Goal: Transaction & Acquisition: Download file/media

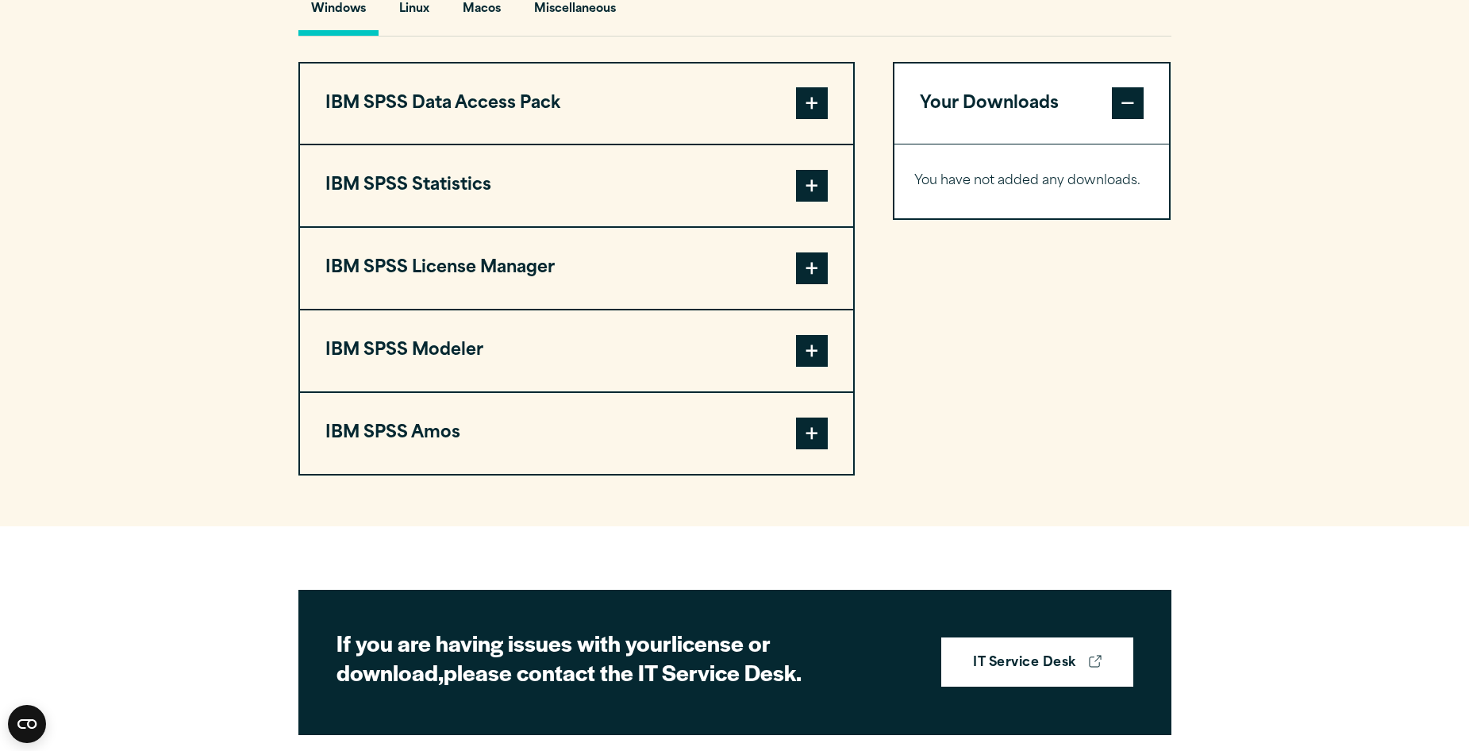
click at [804, 202] on span at bounding box center [812, 186] width 32 height 32
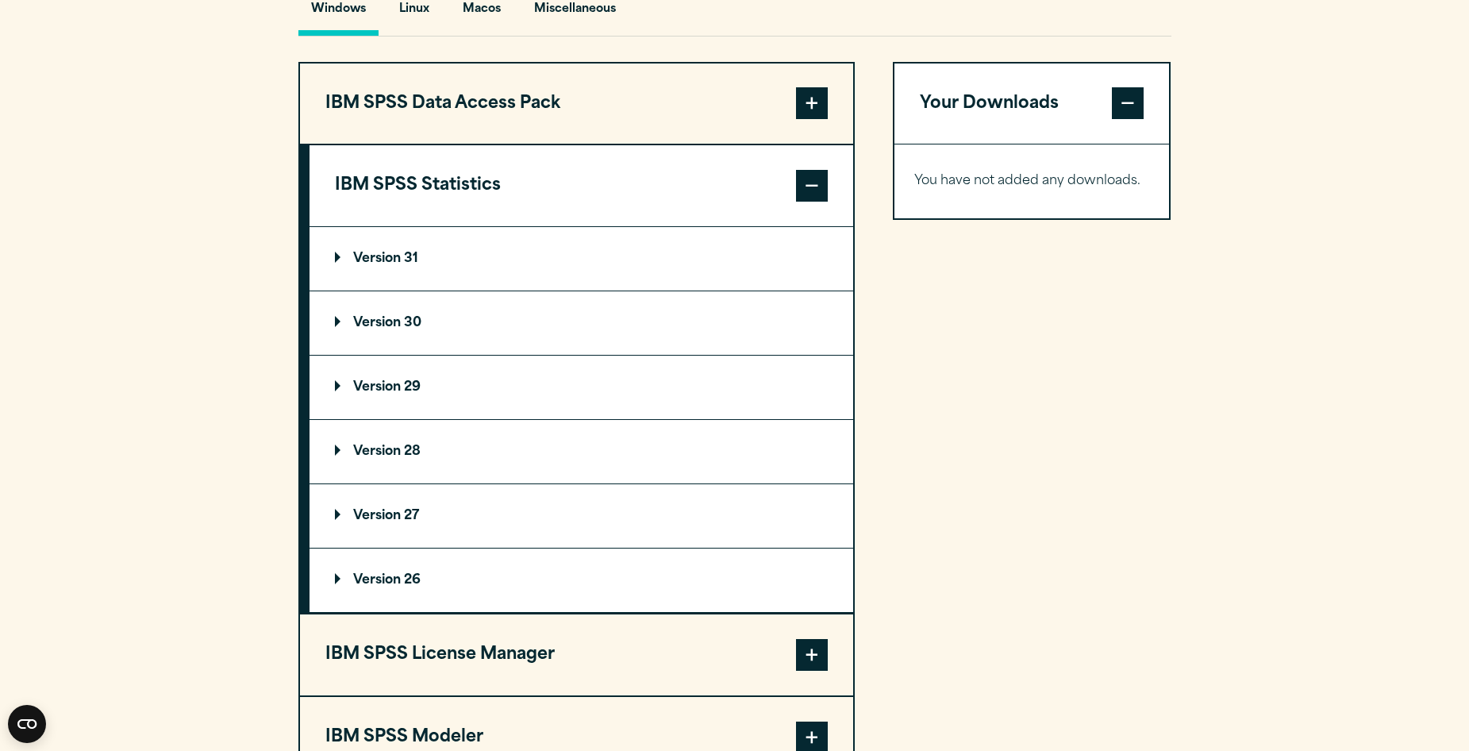
click at [413, 265] on p "Version 31" at bounding box center [376, 258] width 83 height 13
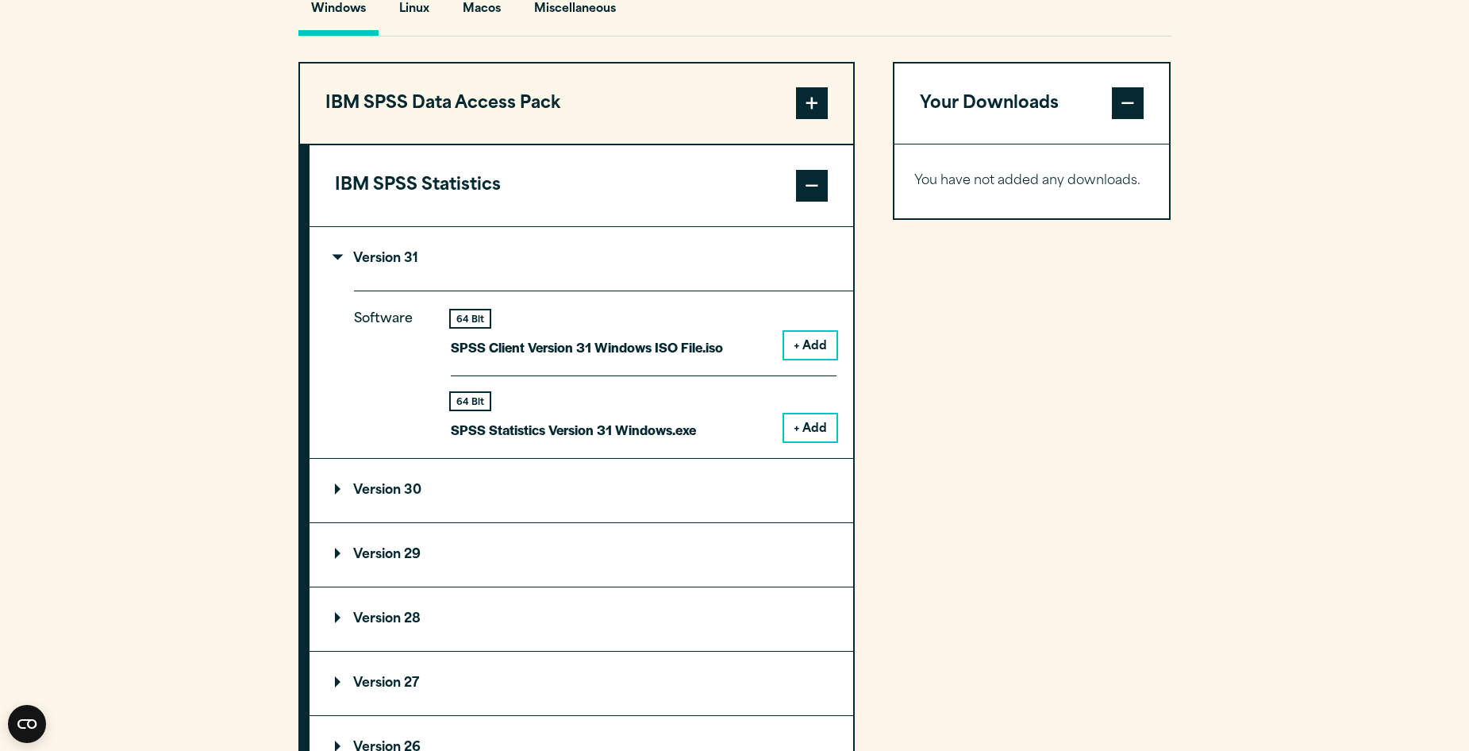
click at [800, 441] on button "+ Add" at bounding box center [810, 427] width 52 height 27
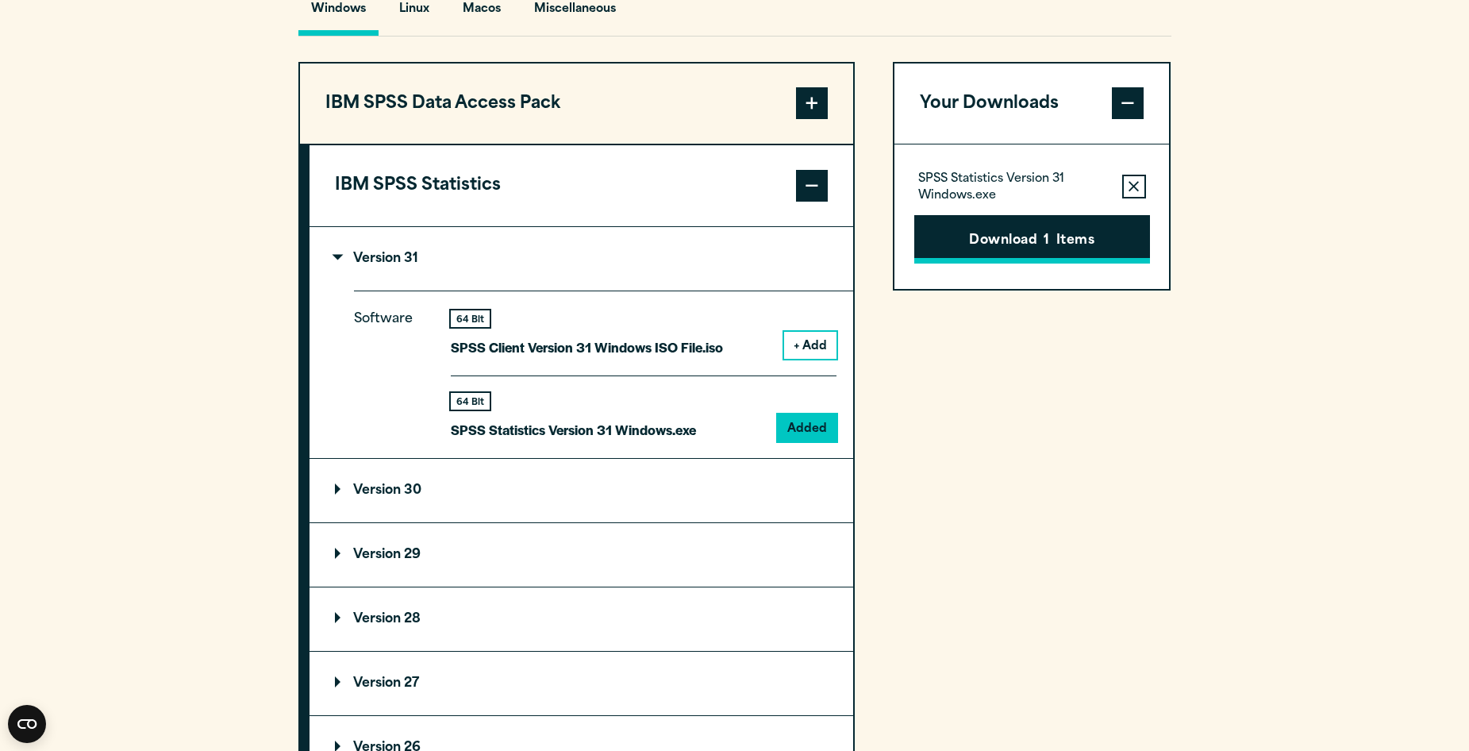
click at [956, 264] on button "Download 1 Items" at bounding box center [1032, 239] width 236 height 49
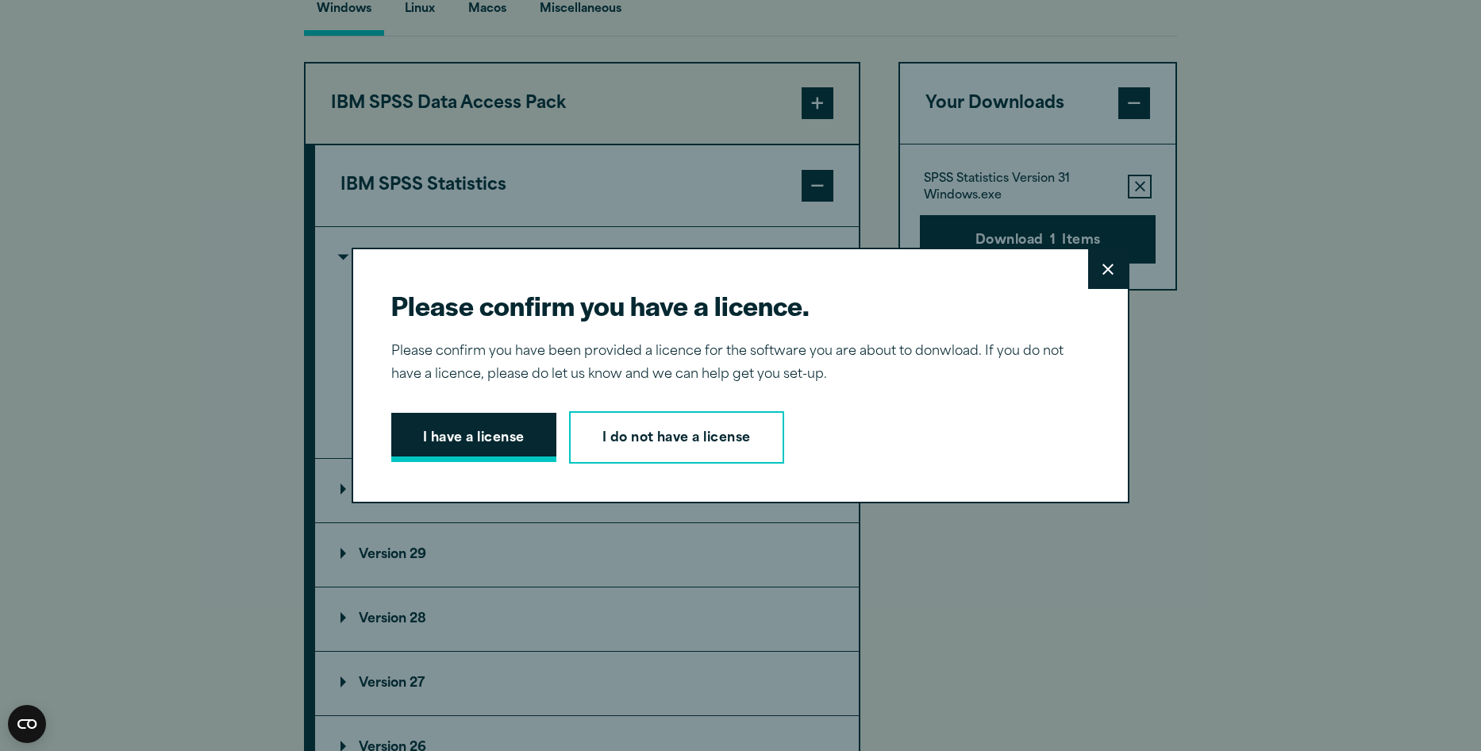
click at [460, 441] on button "I have a license" at bounding box center [473, 437] width 165 height 49
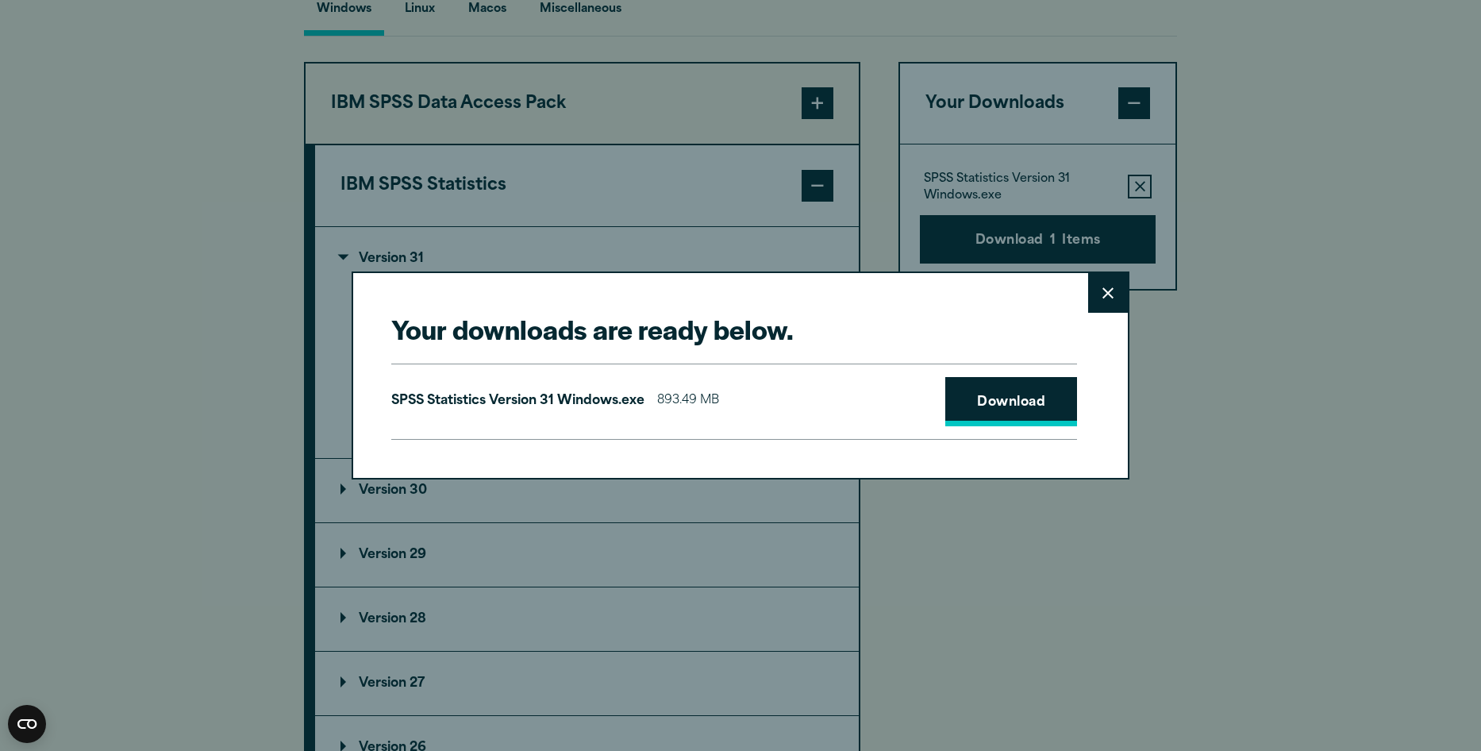
click at [1004, 406] on link "Download" at bounding box center [1011, 401] width 132 height 49
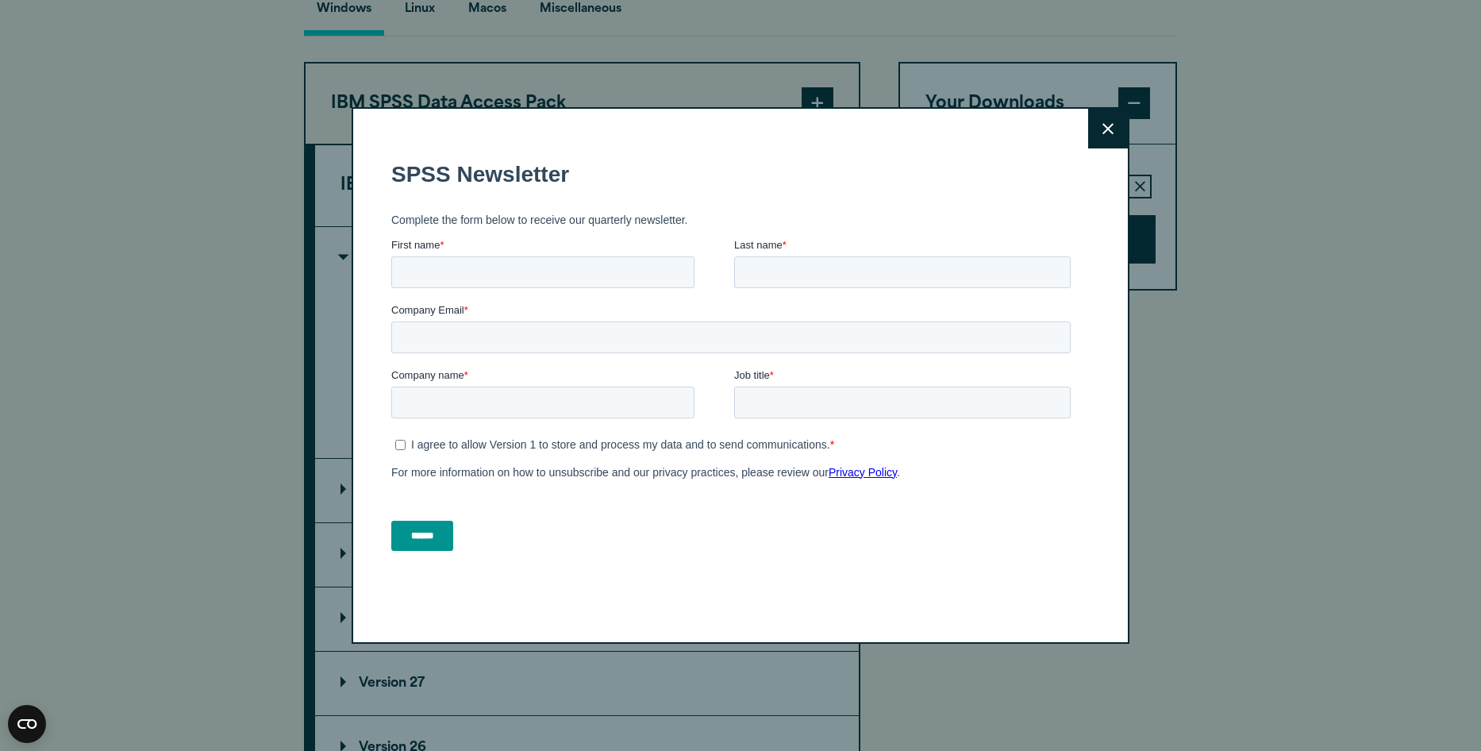
click at [1096, 131] on button "Close" at bounding box center [1108, 129] width 40 height 40
click at [1116, 120] on button "Close" at bounding box center [1108, 129] width 40 height 40
